Goal: Task Accomplishment & Management: Complete application form

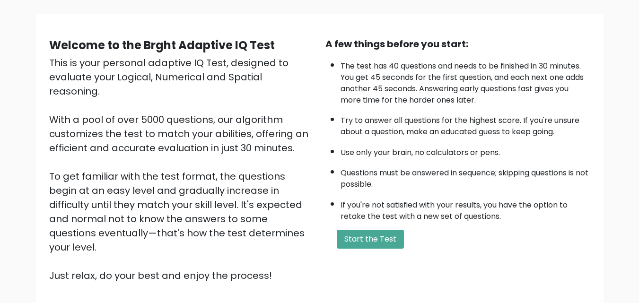
scroll to position [84, 0]
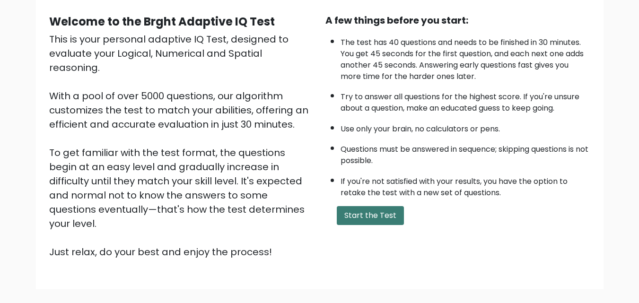
click at [368, 208] on button "Start the Test" at bounding box center [370, 215] width 67 height 19
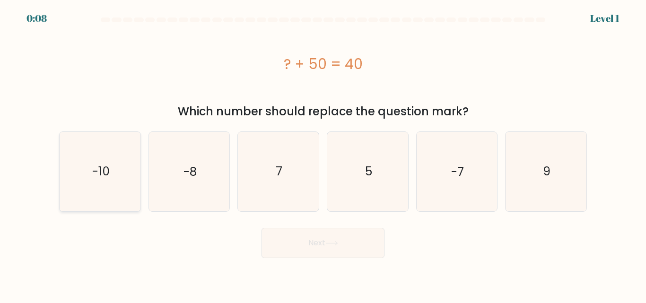
click at [97, 174] on text "-10" at bounding box center [100, 171] width 17 height 17
click at [323, 154] on input "a. -10" at bounding box center [323, 153] width 0 height 2
radio input "true"
click at [277, 243] on button "Next" at bounding box center [322, 243] width 123 height 30
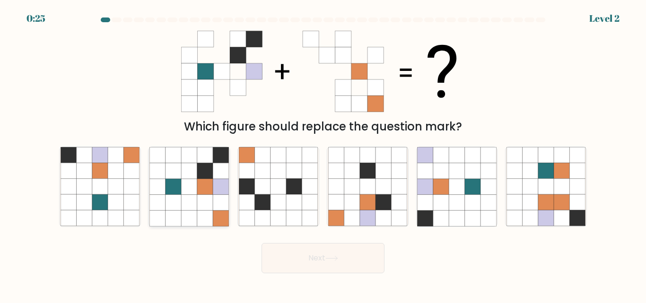
click at [215, 197] on icon at bounding box center [221, 203] width 16 height 16
click at [323, 154] on input "b." at bounding box center [323, 153] width 0 height 2
radio input "true"
click at [282, 253] on button "Next" at bounding box center [322, 258] width 123 height 30
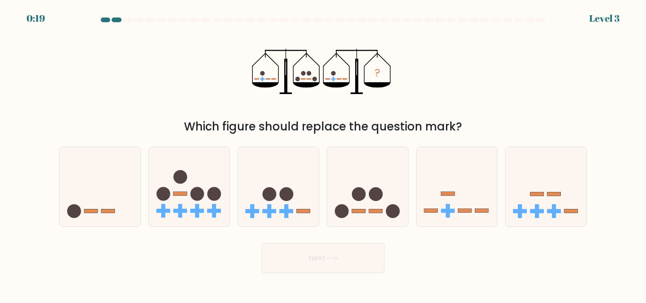
click at [282, 253] on button "Next" at bounding box center [322, 258] width 123 height 30
click at [537, 206] on rect at bounding box center [537, 211] width 4 height 14
click at [323, 154] on input "f." at bounding box center [323, 153] width 0 height 2
radio input "true"
click at [372, 261] on button "Next" at bounding box center [322, 258] width 123 height 30
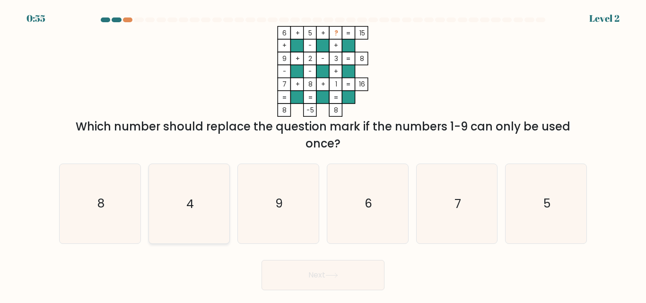
click at [194, 197] on icon "4" at bounding box center [188, 203] width 79 height 79
click at [323, 154] on input "b. 4" at bounding box center [323, 153] width 0 height 2
radio input "true"
click at [311, 266] on button "Next" at bounding box center [322, 275] width 123 height 30
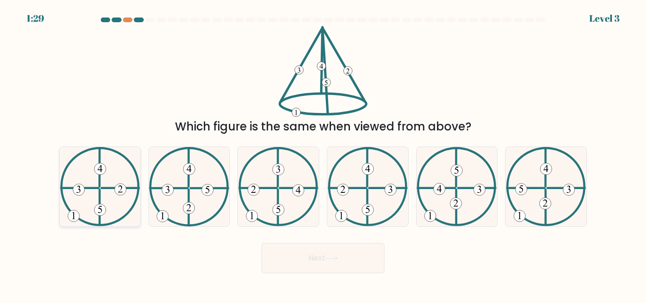
click at [83, 212] on icon at bounding box center [100, 186] width 80 height 79
click at [323, 154] on input "a." at bounding box center [323, 153] width 0 height 2
radio input "true"
click at [312, 264] on button "Next" at bounding box center [322, 258] width 123 height 30
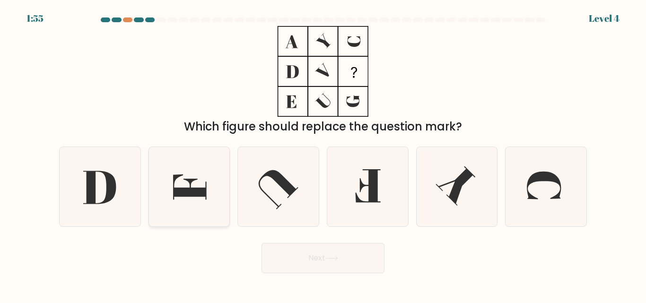
click at [188, 172] on icon at bounding box center [188, 186] width 79 height 79
click at [323, 154] on input "b." at bounding box center [323, 153] width 0 height 2
radio input "true"
click at [300, 255] on button "Next" at bounding box center [322, 258] width 123 height 30
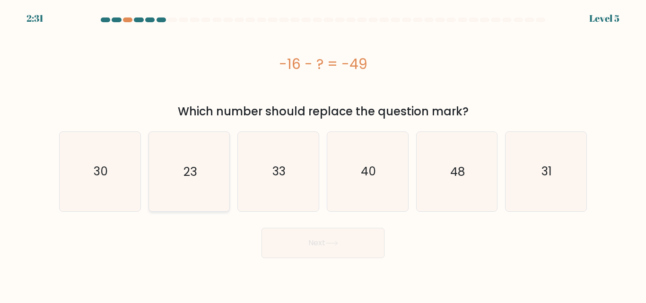
click at [183, 173] on text "23" at bounding box center [189, 171] width 13 height 17
click at [323, 154] on input "b. 23" at bounding box center [323, 153] width 0 height 2
radio input "true"
click at [315, 241] on button "Next" at bounding box center [322, 243] width 123 height 30
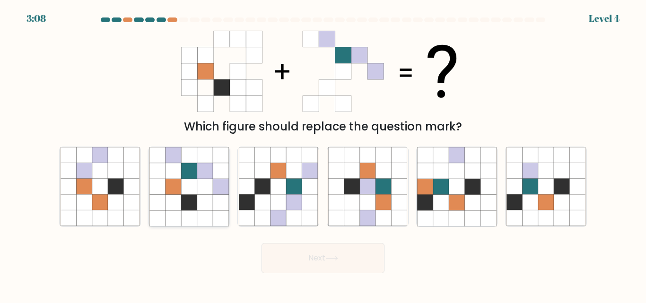
click at [223, 198] on icon at bounding box center [221, 203] width 16 height 16
click at [323, 154] on input "b." at bounding box center [323, 153] width 0 height 2
radio input "true"
click at [297, 256] on button "Next" at bounding box center [322, 258] width 123 height 30
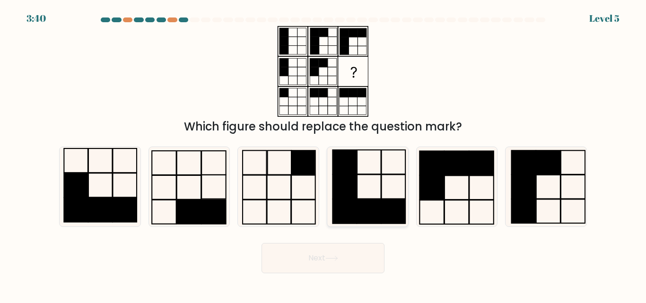
click at [354, 199] on rect at bounding box center [344, 187] width 24 height 24
click at [323, 154] on input "d." at bounding box center [323, 153] width 0 height 2
radio input "true"
click at [334, 253] on button "Next" at bounding box center [322, 258] width 123 height 30
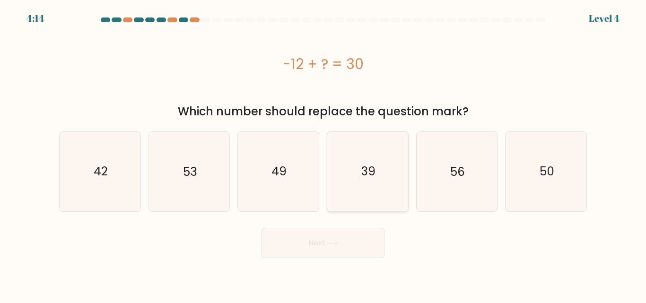
click at [379, 178] on icon "39" at bounding box center [367, 171] width 79 height 79
click at [323, 154] on input "d. 39" at bounding box center [323, 153] width 0 height 2
radio input "true"
click at [356, 251] on button "Next" at bounding box center [322, 243] width 123 height 30
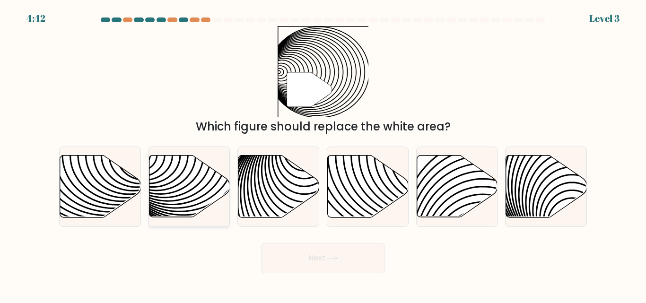
click at [188, 190] on icon at bounding box center [189, 187] width 81 height 62
click at [323, 154] on input "b." at bounding box center [323, 153] width 0 height 2
radio input "true"
click at [332, 250] on button "Next" at bounding box center [322, 258] width 123 height 30
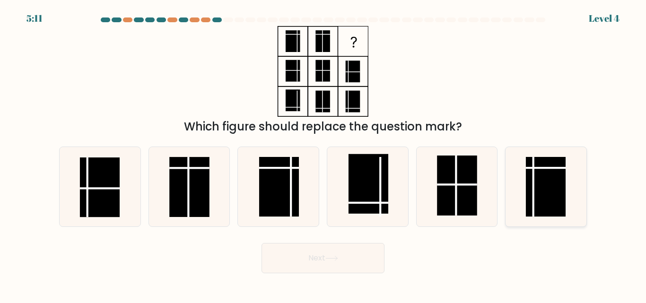
click at [547, 184] on rect at bounding box center [546, 187] width 40 height 60
click at [323, 154] on input "f." at bounding box center [323, 153] width 0 height 2
radio input "true"
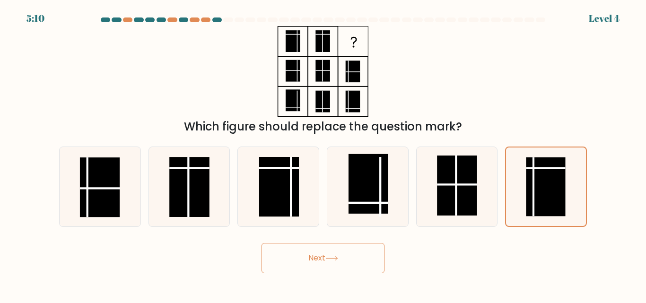
click at [369, 256] on button "Next" at bounding box center [322, 258] width 123 height 30
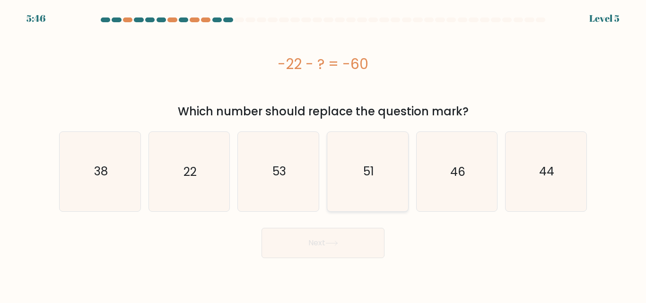
click at [378, 180] on icon "51" at bounding box center [367, 171] width 79 height 79
click at [323, 154] on input "d. 51" at bounding box center [323, 153] width 0 height 2
radio input "true"
click at [105, 181] on icon "38" at bounding box center [100, 171] width 79 height 79
click at [323, 154] on input "a. 38" at bounding box center [323, 153] width 0 height 2
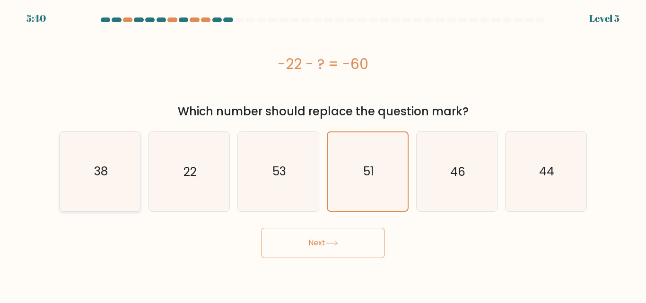
radio input "true"
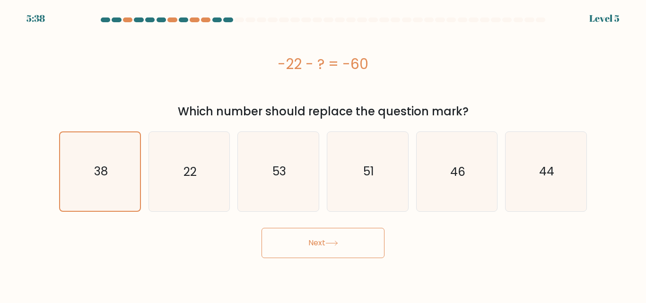
click at [356, 242] on button "Next" at bounding box center [322, 243] width 123 height 30
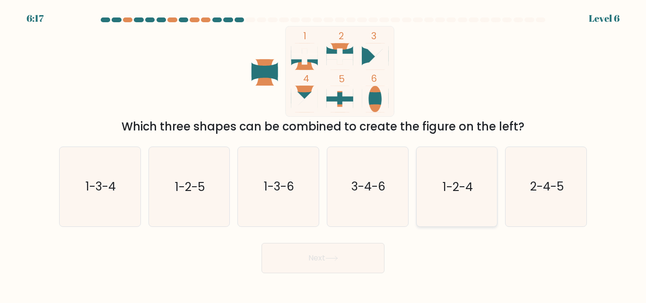
click at [448, 193] on text "1-2-4" at bounding box center [457, 187] width 30 height 17
click at [323, 154] on input "e. 1-2-4" at bounding box center [323, 153] width 0 height 2
radio input "true"
click at [347, 257] on button "Next" at bounding box center [322, 258] width 123 height 30
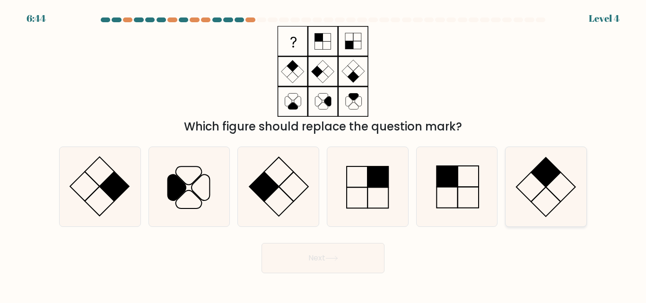
click at [537, 179] on rect at bounding box center [545, 172] width 29 height 29
click at [323, 154] on input "f." at bounding box center [323, 153] width 0 height 2
radio input "true"
click at [379, 264] on button "Next" at bounding box center [322, 258] width 123 height 30
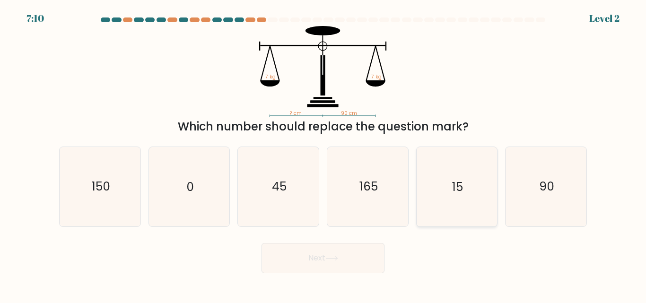
click at [466, 191] on icon "15" at bounding box center [456, 186] width 79 height 79
click at [323, 154] on input "e. 15" at bounding box center [323, 153] width 0 height 2
radio input "true"
click at [333, 269] on button "Next" at bounding box center [322, 258] width 123 height 30
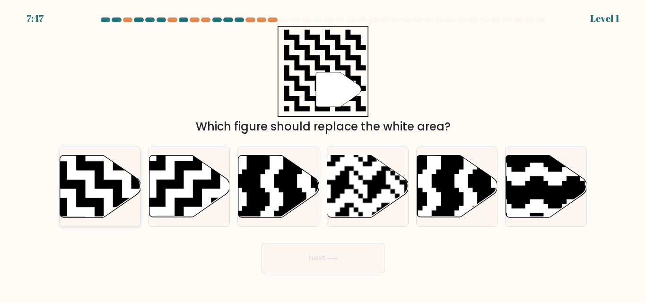
click at [111, 207] on icon at bounding box center [100, 187] width 81 height 62
click at [323, 154] on input "a." at bounding box center [323, 153] width 0 height 2
radio input "true"
click at [310, 256] on button "Next" at bounding box center [322, 258] width 123 height 30
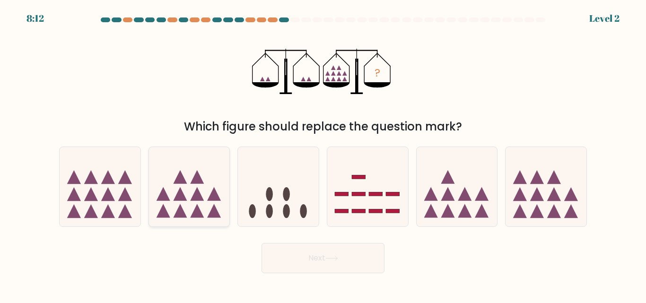
click at [178, 202] on icon at bounding box center [189, 186] width 81 height 67
click at [323, 154] on input "b." at bounding box center [323, 153] width 0 height 2
radio input "true"
click at [323, 253] on button "Next" at bounding box center [322, 258] width 123 height 30
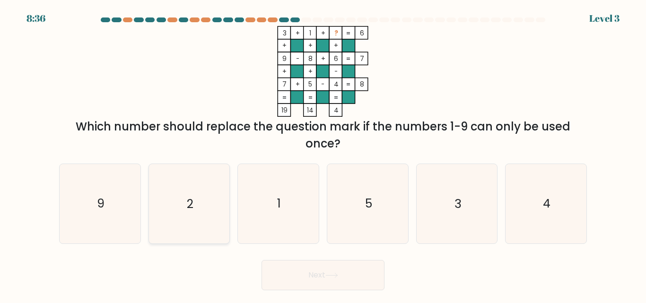
click at [201, 203] on icon "2" at bounding box center [188, 203] width 79 height 79
click at [323, 154] on input "b. 2" at bounding box center [323, 153] width 0 height 2
radio input "true"
click at [333, 270] on button "Next" at bounding box center [322, 275] width 123 height 30
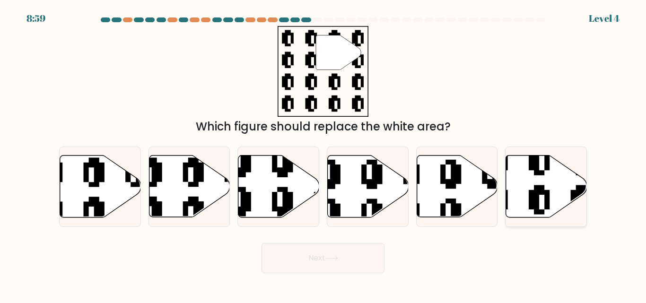
click at [558, 186] on icon at bounding box center [546, 187] width 81 height 62
click at [323, 154] on input "f." at bounding box center [323, 153] width 0 height 2
radio input "true"
click at [360, 266] on button "Next" at bounding box center [322, 258] width 123 height 30
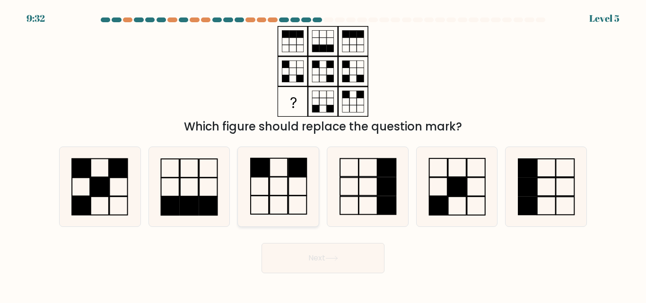
click at [288, 185] on rect at bounding box center [297, 186] width 18 height 18
click at [323, 154] on input "c." at bounding box center [323, 153] width 0 height 2
radio input "true"
click at [329, 249] on button "Next" at bounding box center [322, 258] width 123 height 30
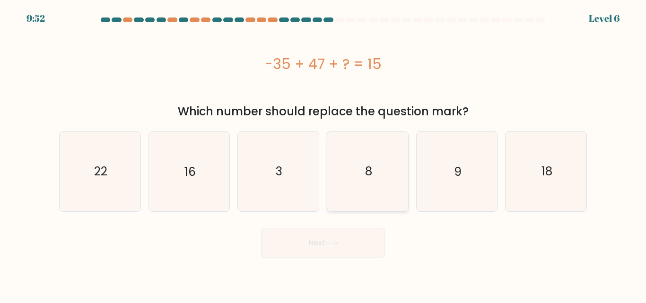
click at [365, 178] on text "8" at bounding box center [367, 171] width 7 height 17
click at [323, 154] on input "d. 8" at bounding box center [323, 153] width 0 height 2
radio input "true"
click at [307, 253] on button "Next" at bounding box center [322, 243] width 123 height 30
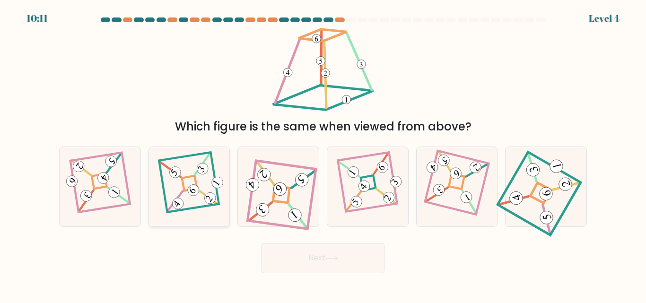
click at [199, 183] on icon at bounding box center [189, 186] width 54 height 63
click at [323, 154] on input "b." at bounding box center [323, 153] width 0 height 2
radio input "true"
click at [277, 251] on button "Next" at bounding box center [322, 258] width 123 height 30
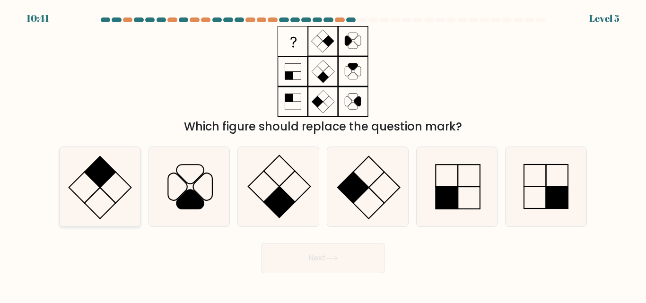
click at [90, 168] on rect at bounding box center [99, 171] width 31 height 31
click at [323, 154] on input "a." at bounding box center [323, 153] width 0 height 2
radio input "true"
click at [295, 251] on button "Next" at bounding box center [322, 258] width 123 height 30
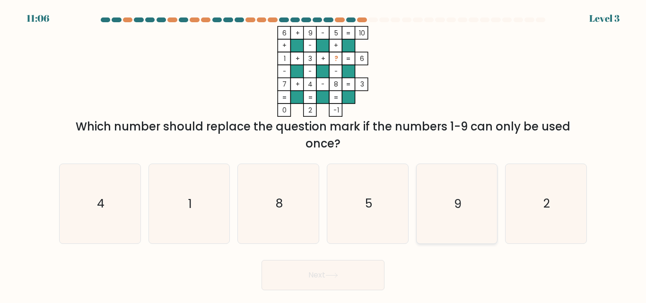
click at [446, 197] on icon "9" at bounding box center [456, 203] width 79 height 79
click at [323, 154] on input "e. 9" at bounding box center [323, 153] width 0 height 2
radio input "true"
click at [347, 273] on button "Next" at bounding box center [322, 275] width 123 height 30
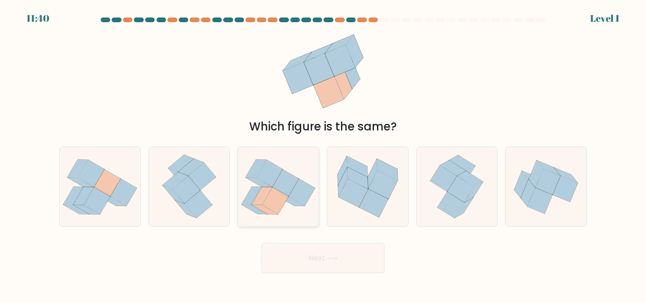
click at [293, 210] on icon at bounding box center [278, 186] width 81 height 71
click at [323, 154] on input "c." at bounding box center [323, 153] width 0 height 2
radio input "true"
click at [322, 251] on button "Next" at bounding box center [322, 258] width 123 height 30
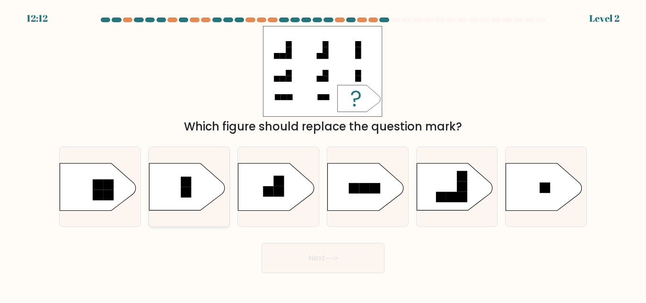
click at [199, 177] on icon at bounding box center [187, 186] width 76 height 47
click at [323, 154] on input "b." at bounding box center [323, 153] width 0 height 2
radio input "true"
click at [294, 252] on button "Next" at bounding box center [322, 258] width 123 height 30
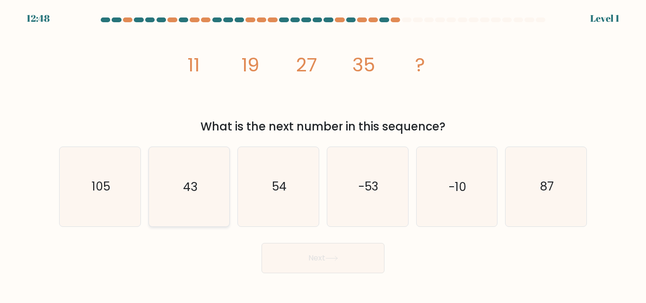
click at [207, 186] on icon "43" at bounding box center [188, 186] width 79 height 79
click at [323, 154] on input "b. 43" at bounding box center [323, 153] width 0 height 2
radio input "true"
click at [294, 248] on button "Next" at bounding box center [322, 258] width 123 height 30
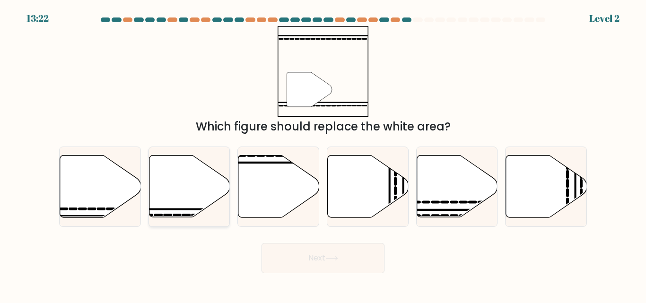
click at [208, 199] on icon at bounding box center [189, 187] width 81 height 62
click at [323, 154] on input "b." at bounding box center [323, 153] width 0 height 2
radio input "true"
click at [318, 264] on button "Next" at bounding box center [322, 258] width 123 height 30
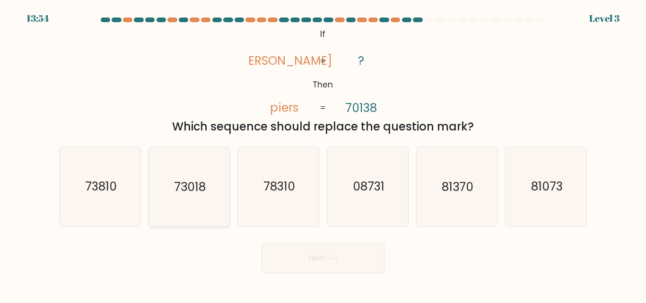
click at [203, 177] on icon "73018" at bounding box center [188, 186] width 79 height 79
click at [323, 154] on input "b. 73018" at bounding box center [323, 153] width 0 height 2
radio input "true"
click at [310, 251] on button "Next" at bounding box center [322, 258] width 123 height 30
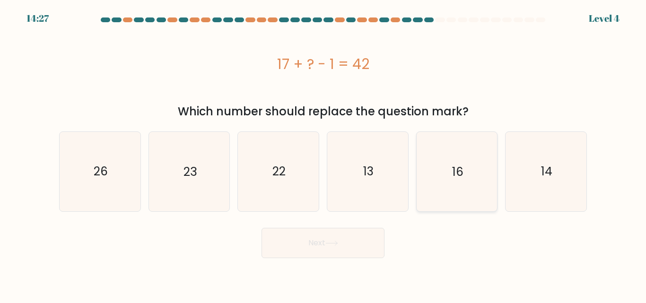
click at [444, 173] on icon "16" at bounding box center [456, 171] width 79 height 79
click at [323, 154] on input "e. 16" at bounding box center [323, 153] width 0 height 2
radio input "true"
click at [337, 236] on button "Next" at bounding box center [322, 243] width 123 height 30
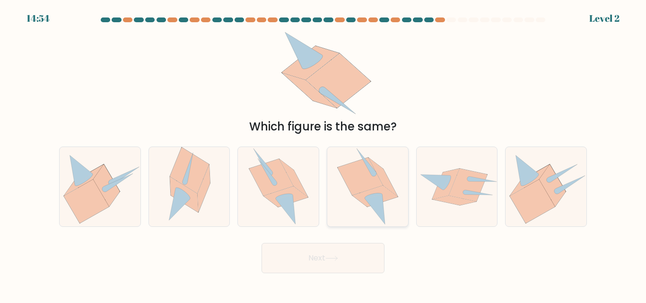
click at [370, 172] on icon at bounding box center [365, 162] width 19 height 26
click at [323, 154] on input "d." at bounding box center [323, 153] width 0 height 2
radio input "true"
click at [335, 251] on button "Next" at bounding box center [322, 258] width 123 height 30
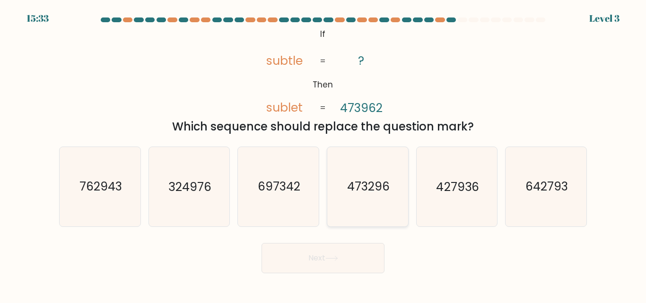
click at [372, 192] on text "473296" at bounding box center [368, 187] width 43 height 17
click at [323, 154] on input "d. 473296" at bounding box center [323, 153] width 0 height 2
radio input "true"
click at [326, 255] on button "Next" at bounding box center [322, 258] width 123 height 30
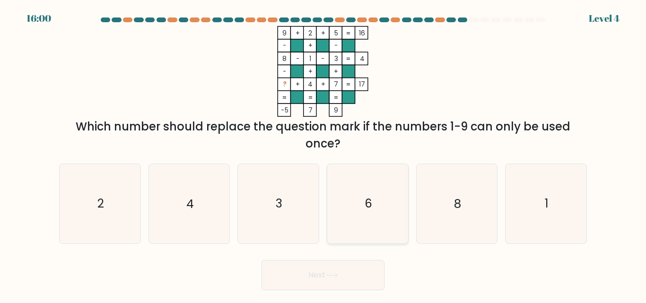
click at [377, 198] on icon "6" at bounding box center [367, 203] width 79 height 79
click at [323, 154] on input "d. 6" at bounding box center [323, 153] width 0 height 2
radio input "true"
click at [377, 198] on icon "6" at bounding box center [368, 203] width 78 height 78
click at [323, 154] on input "d. 6" at bounding box center [323, 153] width 0 height 2
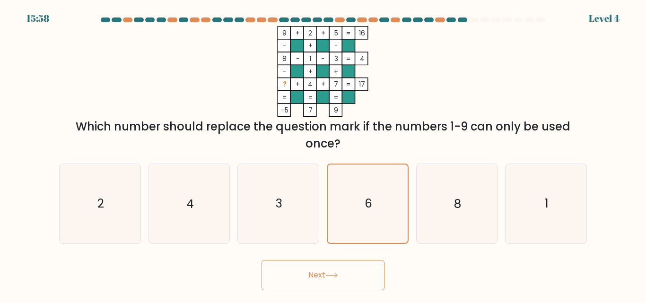
click at [331, 270] on button "Next" at bounding box center [322, 275] width 123 height 30
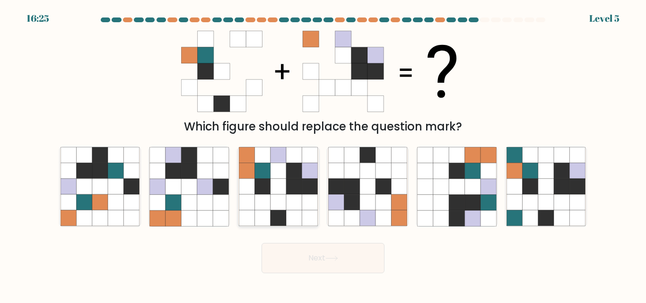
click at [286, 154] on icon at bounding box center [294, 155] width 16 height 16
click at [323, 154] on input "c." at bounding box center [323, 153] width 0 height 2
radio input "true"
click at [304, 253] on button "Next" at bounding box center [322, 258] width 123 height 30
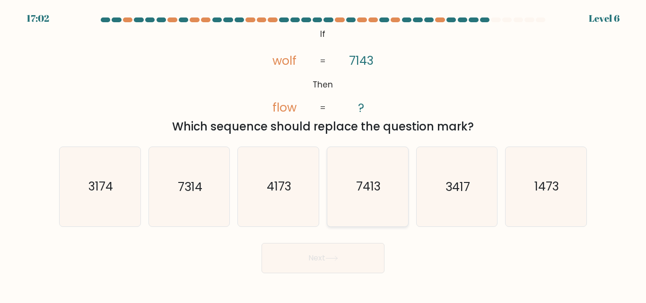
click at [363, 188] on text "7413" at bounding box center [368, 187] width 25 height 17
click at [323, 154] on input "d. 7413" at bounding box center [323, 153] width 0 height 2
radio input "true"
click at [333, 259] on icon at bounding box center [331, 258] width 13 height 5
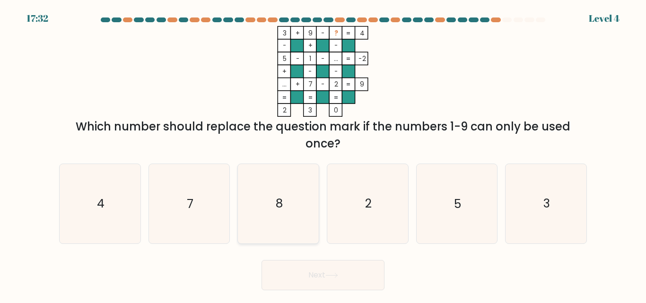
click at [280, 208] on text "8" at bounding box center [279, 204] width 7 height 17
click at [323, 154] on input "c. 8" at bounding box center [323, 153] width 0 height 2
radio input "true"
click at [315, 276] on button "Next" at bounding box center [322, 275] width 123 height 30
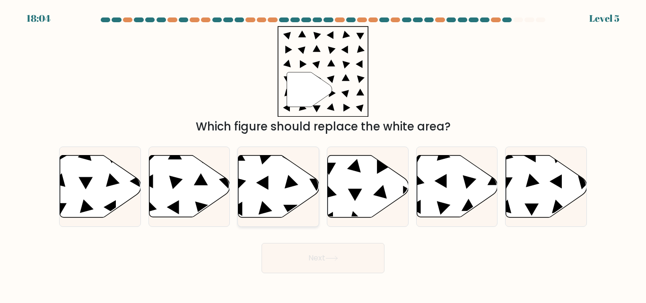
click at [288, 191] on icon at bounding box center [278, 187] width 81 height 62
click at [323, 154] on input "c." at bounding box center [323, 153] width 0 height 2
radio input "true"
click at [309, 252] on button "Next" at bounding box center [322, 258] width 123 height 30
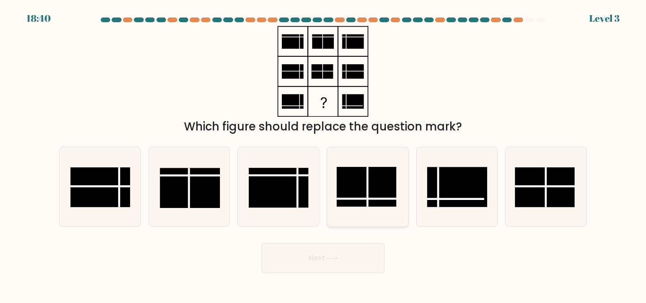
drag, startPoint x: 375, startPoint y: 196, endPoint x: 371, endPoint y: 198, distance: 4.9
click at [371, 198] on icon at bounding box center [367, 186] width 79 height 79
click at [323, 154] on input "d." at bounding box center [323, 153] width 0 height 2
radio input "true"
click at [371, 199] on line at bounding box center [366, 199] width 59 height 0
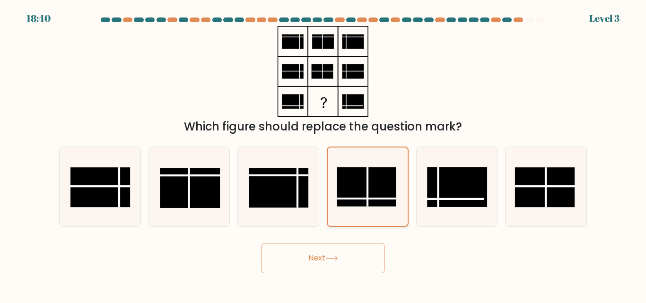
click at [323, 154] on input "d." at bounding box center [323, 153] width 0 height 2
click at [343, 251] on button "Next" at bounding box center [322, 258] width 123 height 30
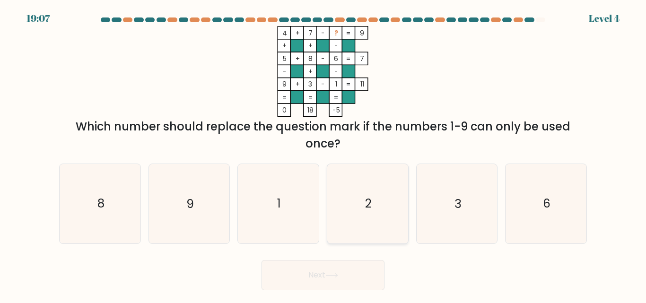
click at [372, 203] on icon "2" at bounding box center [367, 203] width 79 height 79
click at [323, 154] on input "d. 2" at bounding box center [323, 153] width 0 height 2
radio input "true"
click at [345, 272] on button "Next" at bounding box center [322, 275] width 123 height 30
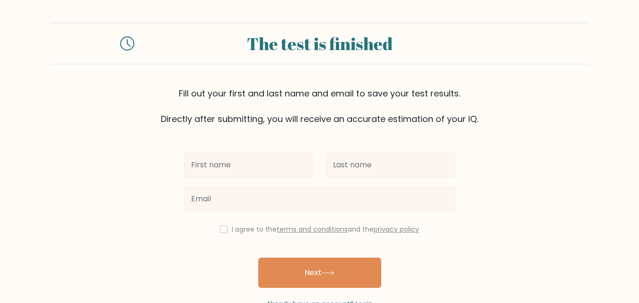
click at [264, 171] on input "text" at bounding box center [248, 165] width 130 height 26
click at [258, 258] on button "Next" at bounding box center [319, 273] width 123 height 30
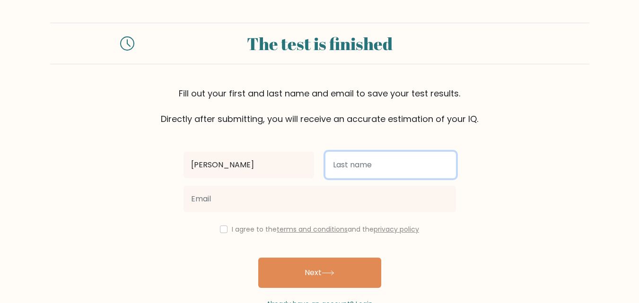
click at [258, 258] on button "Next" at bounding box center [319, 273] width 123 height 30
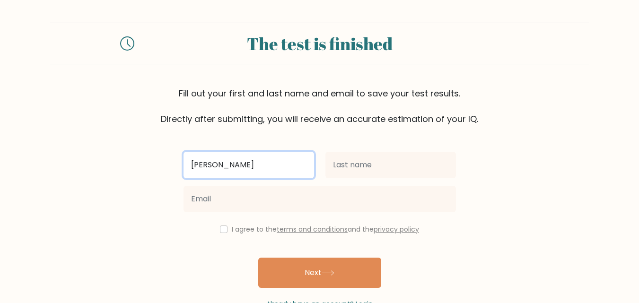
click at [259, 161] on input "Leevan JOy" at bounding box center [248, 165] width 130 height 26
type input "Leevan Joy"
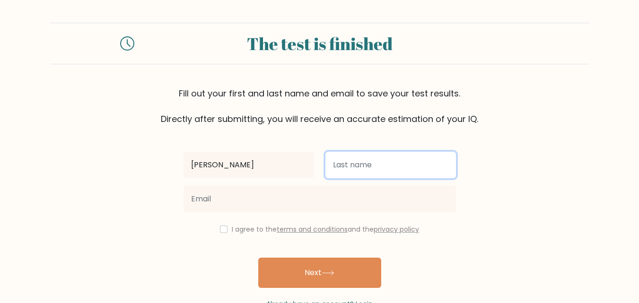
click at [342, 168] on input "text" at bounding box center [390, 165] width 130 height 26
type input "Nale"
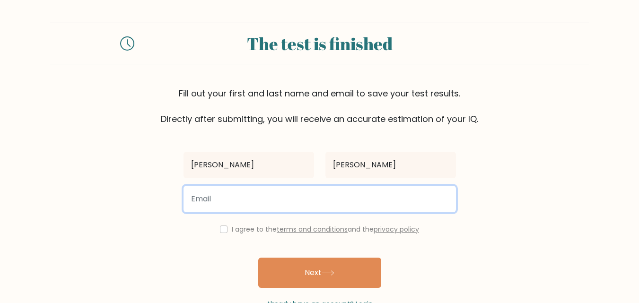
click at [278, 191] on input "email" at bounding box center [319, 199] width 272 height 26
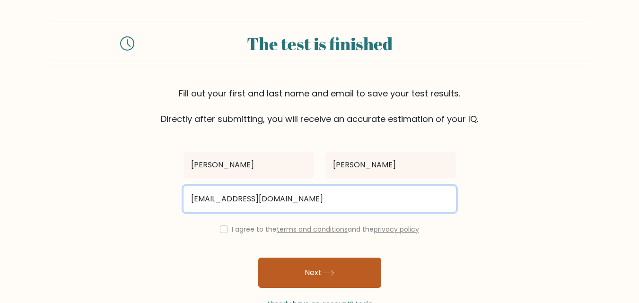
type input "leevanjoynale@gmail.com"
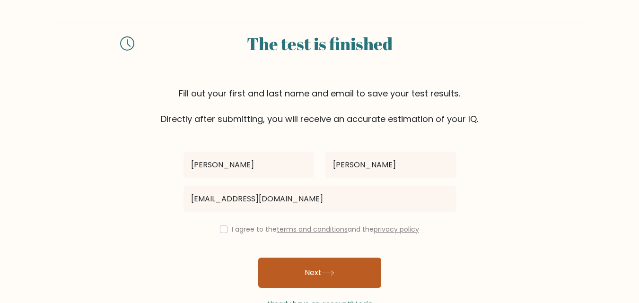
click at [307, 263] on button "Next" at bounding box center [319, 273] width 123 height 30
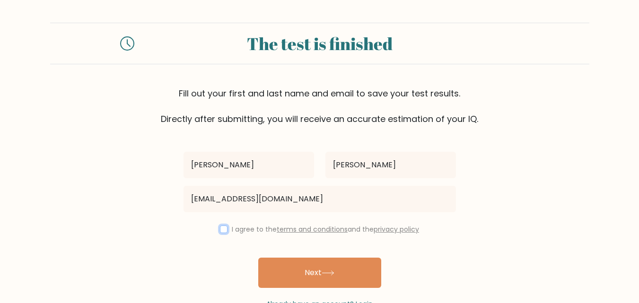
click at [220, 225] on input "checkbox" at bounding box center [224, 229] width 8 height 8
checkbox input "true"
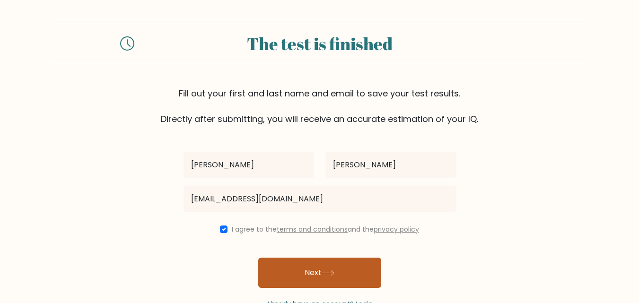
click at [280, 267] on button "Next" at bounding box center [319, 273] width 123 height 30
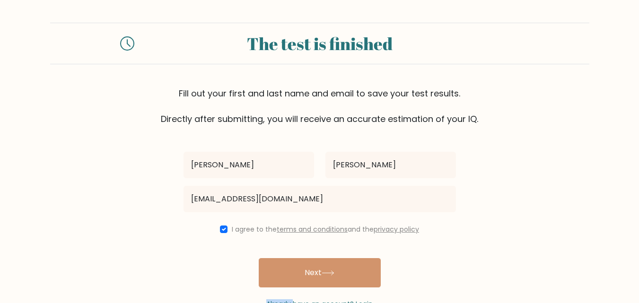
click at [280, 267] on div "Leevan Joy Nale leevanjoynale@gmail.com I agree to the terms and conditions and…" at bounding box center [320, 217] width 284 height 184
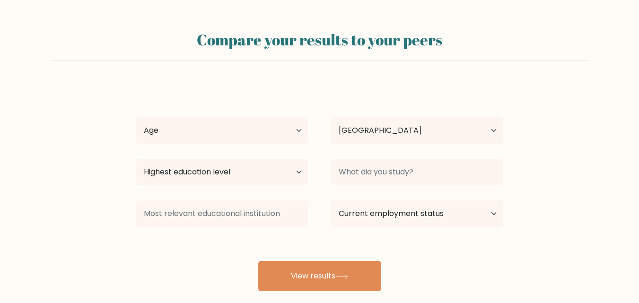
select select "PH"
click at [267, 131] on select "Age Under 18 years old 18-24 years old 25-34 years old 35-44 years old 45-54 ye…" at bounding box center [222, 130] width 172 height 26
select select "25_34"
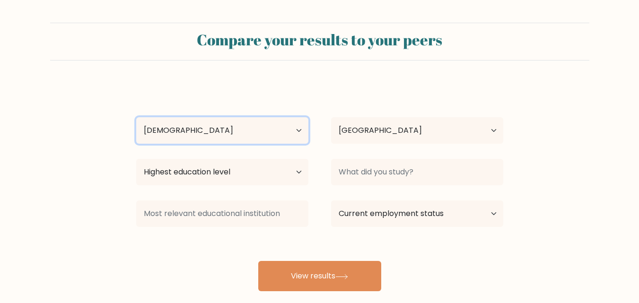
click at [136, 117] on select "Age Under 18 years old 18-24 years old 25-34 years old 35-44 years old 45-54 ye…" at bounding box center [222, 130] width 172 height 26
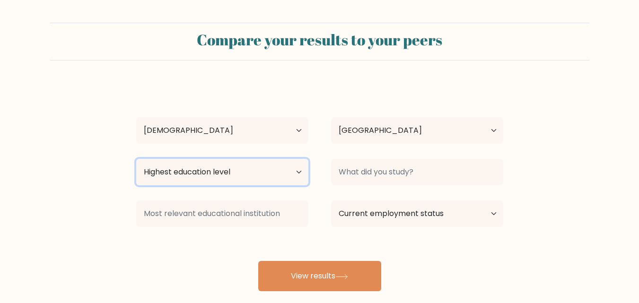
click at [277, 166] on select "Highest education level No schooling Primary Lower Secondary Upper Secondary Oc…" at bounding box center [222, 172] width 172 height 26
select select "occupation_specific"
click at [136, 159] on select "Highest education level No schooling Primary Lower Secondary Upper Secondary Oc…" at bounding box center [222, 172] width 172 height 26
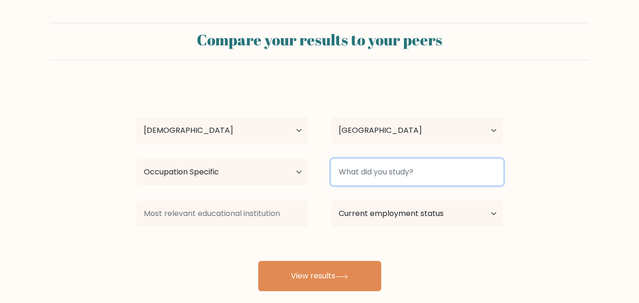
click at [355, 170] on input at bounding box center [417, 172] width 172 height 26
type input "h"
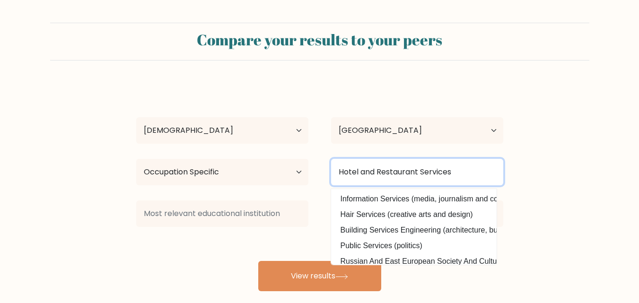
type input "Hotel and Restaurant Services"
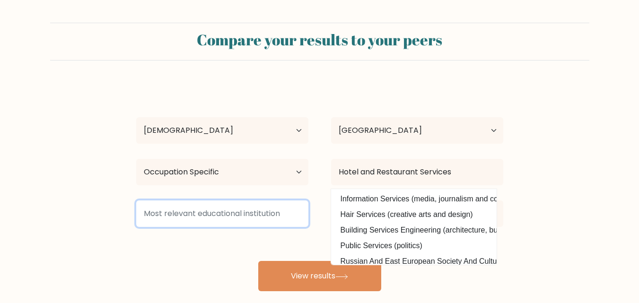
click at [231, 215] on input at bounding box center [222, 213] width 172 height 26
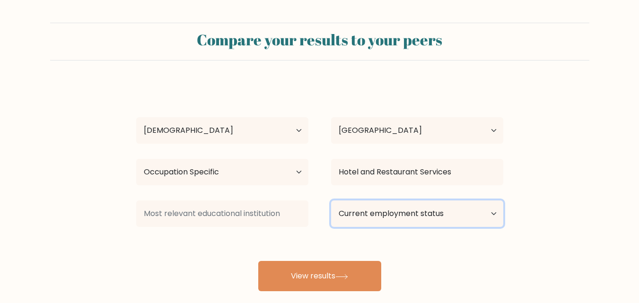
click at [357, 205] on select "Current employment status Employed Student Retired Other / prefer not to answer" at bounding box center [417, 213] width 172 height 26
select select "employed"
click at [331, 200] on select "Current employment status Employed Student Retired Other / prefer not to answer" at bounding box center [417, 213] width 172 height 26
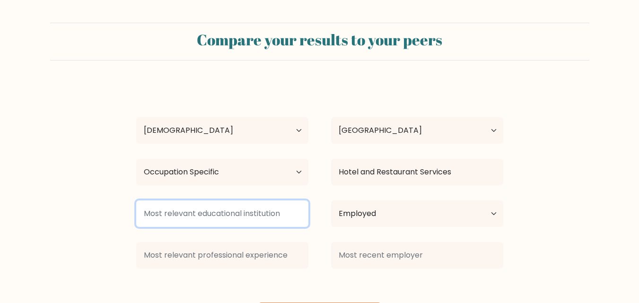
click at [261, 214] on input at bounding box center [222, 213] width 172 height 26
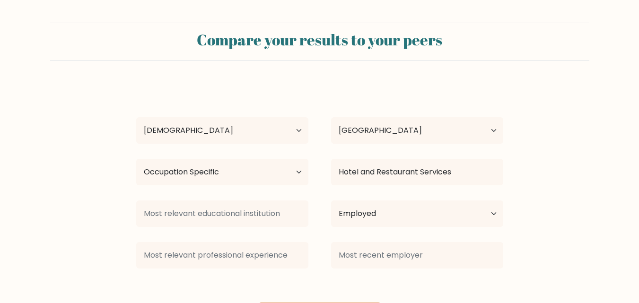
drag, startPoint x: 637, startPoint y: 219, endPoint x: 645, endPoint y: 321, distance: 102.9
click at [638, 303] on html "Compare your results to your peers Leevan Joy Nale Age Under 18 years old 18-24…" at bounding box center [319, 179] width 639 height 358
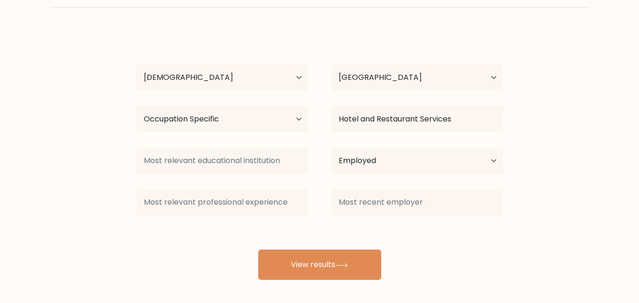
scroll to position [55, 0]
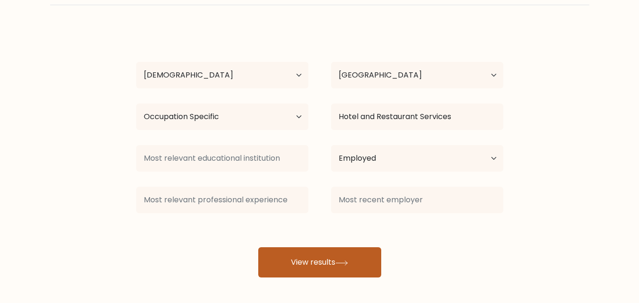
click at [361, 257] on button "View results" at bounding box center [319, 262] width 123 height 30
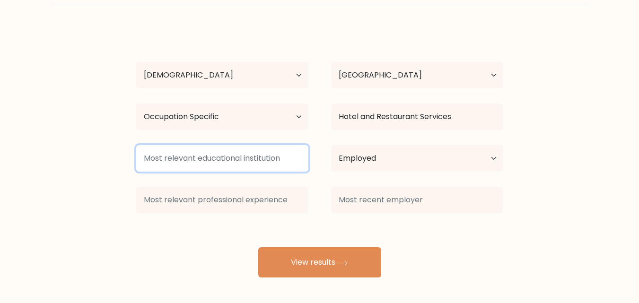
click at [253, 153] on input at bounding box center [222, 158] width 172 height 26
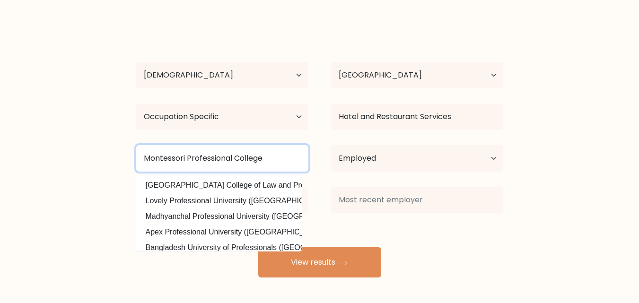
type input "Montessori Professional College"
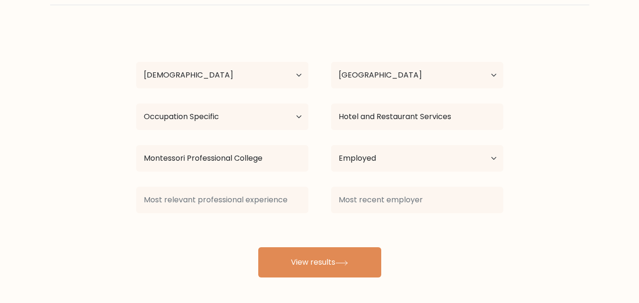
click at [106, 206] on form "Compare your results to your peers Leevan Joy Nale Age Under 18 years old 18-24…" at bounding box center [319, 122] width 639 height 310
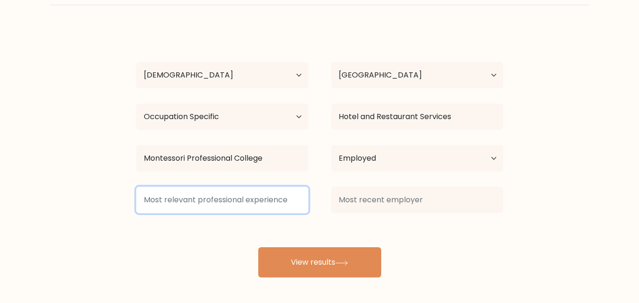
click at [184, 194] on input at bounding box center [222, 200] width 172 height 26
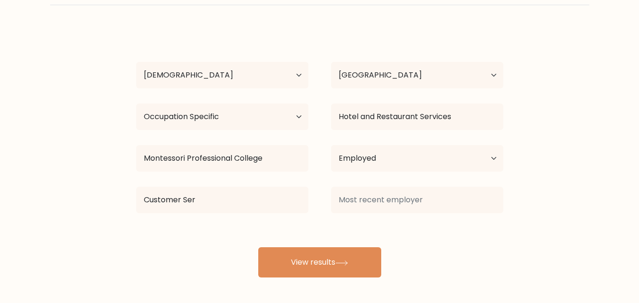
click at [208, 254] on div "Leevan Joy Nale Age Under 18 years old 18-24 years old 25-34 years old 35-44 ye…" at bounding box center [319, 153] width 378 height 250
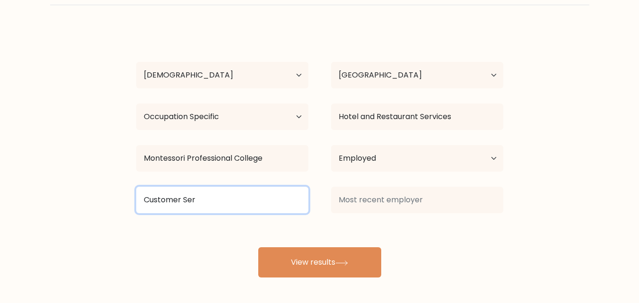
click at [206, 204] on input "Customer Ser" at bounding box center [222, 200] width 172 height 26
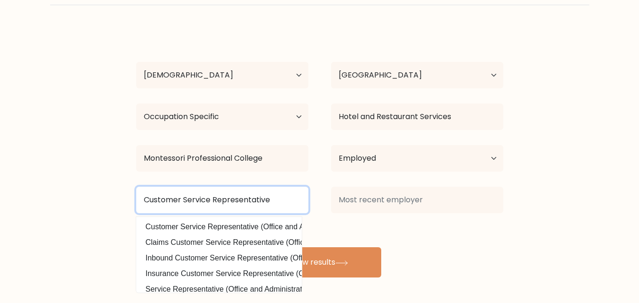
type input "Customer Service Representative"
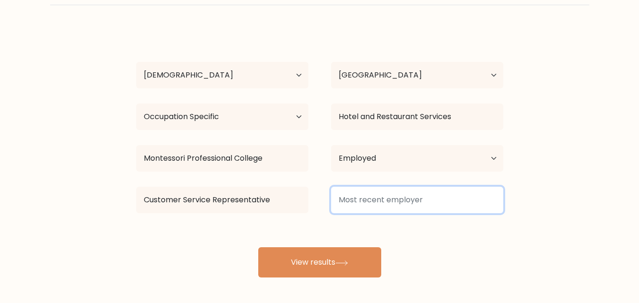
click at [351, 199] on input at bounding box center [417, 200] width 172 height 26
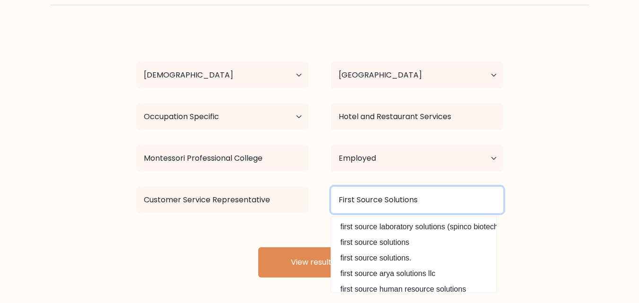
type input "First Source Solutions"
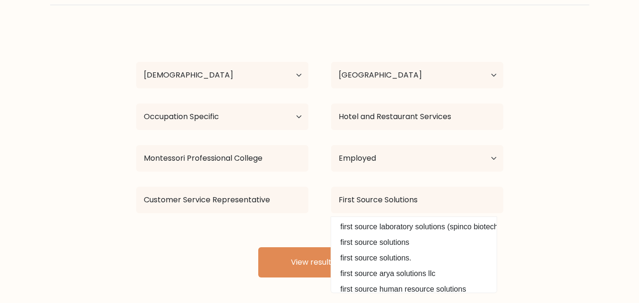
click at [304, 227] on div "Leevan Joy Nale Age Under 18 years old 18-24 years old 25-34 years old 35-44 ye…" at bounding box center [319, 153] width 378 height 250
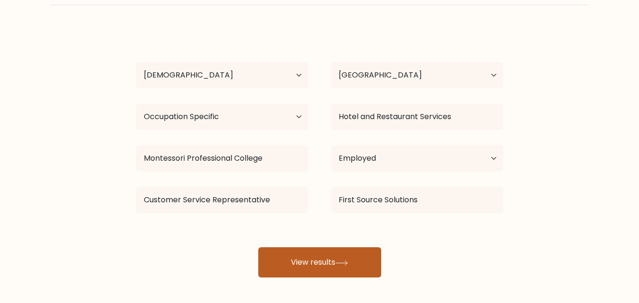
click at [316, 255] on button "View results" at bounding box center [319, 262] width 123 height 30
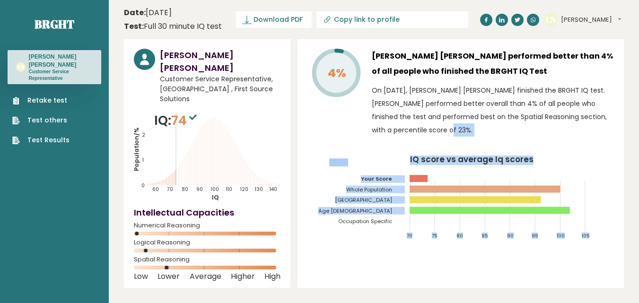
drag, startPoint x: 316, startPoint y: 254, endPoint x: 388, endPoint y: 136, distance: 139.0
click at [388, 136] on div "4% [PERSON_NAME] [PERSON_NAME] performed better than 4% of all people who finis…" at bounding box center [460, 163] width 326 height 249
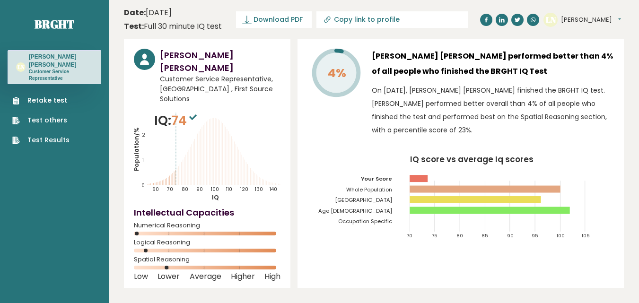
click at [300, 138] on div "4% [PERSON_NAME] [PERSON_NAME] performed better than 4% of all people who finis…" at bounding box center [460, 163] width 326 height 249
